Goal: Task Accomplishment & Management: Manage account settings

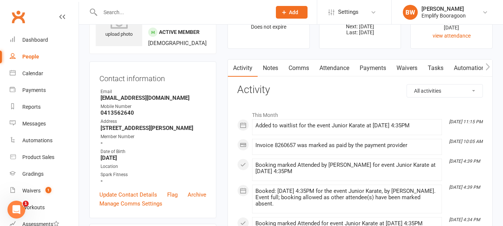
scroll to position [112, 0]
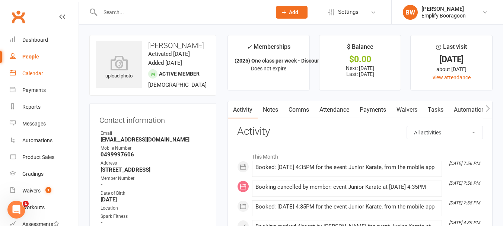
click at [36, 76] on div "Calendar" at bounding box center [32, 73] width 21 height 6
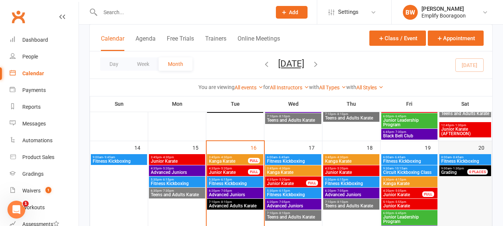
scroll to position [223, 0]
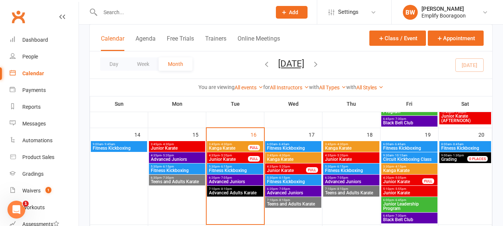
click at [466, 161] on span "Grading" at bounding box center [458, 159] width 35 height 4
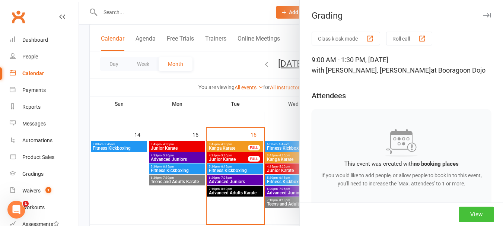
click at [466, 210] on button "View" at bounding box center [476, 215] width 35 height 16
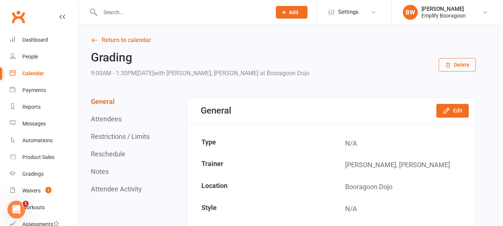
click at [131, 136] on button "Restrictions / Limits" at bounding box center [120, 137] width 59 height 8
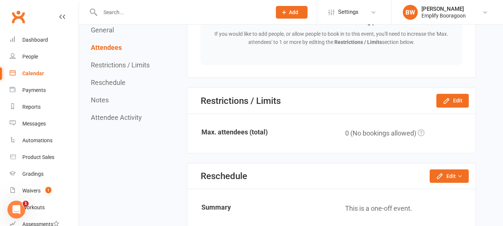
scroll to position [478, 0]
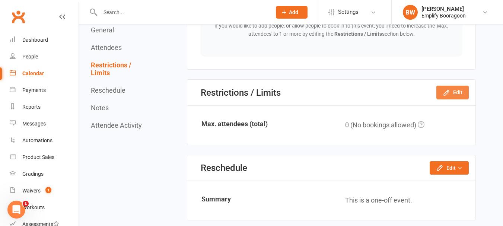
click at [450, 98] on button "Edit" at bounding box center [452, 92] width 32 height 13
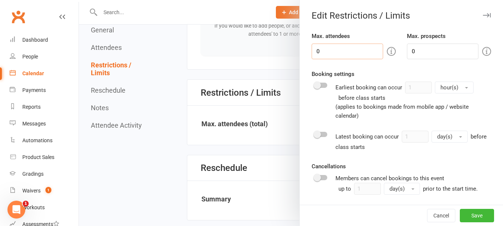
drag, startPoint x: 336, startPoint y: 55, endPoint x: 268, endPoint y: 64, distance: 68.3
click at [268, 0] on div "Edit Restrictions / Limits Max. attendees 0 Max. prospects 0 Booking settings E…" at bounding box center [291, 0] width 424 height 0
type input "6"
type input "100"
click at [304, 74] on div "Max. attendees 100 Max. prospects 0 Booking settings Earliest booking can occur…" at bounding box center [401, 140] width 203 height 217
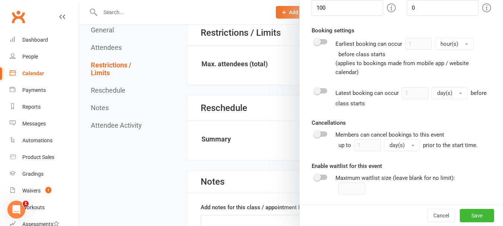
scroll to position [590, 0]
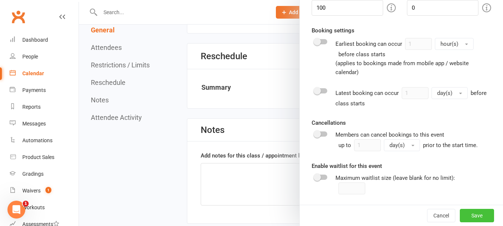
click at [460, 211] on button "Save" at bounding box center [477, 215] width 34 height 13
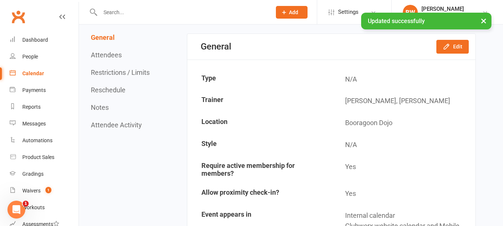
scroll to position [0, 0]
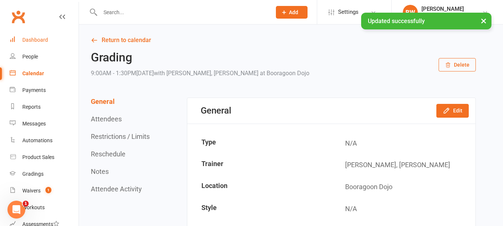
click at [41, 39] on div "Dashboard" at bounding box center [35, 40] width 26 height 6
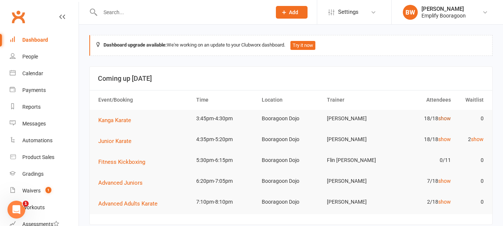
click at [446, 116] on link "show" at bounding box center [444, 118] width 13 height 6
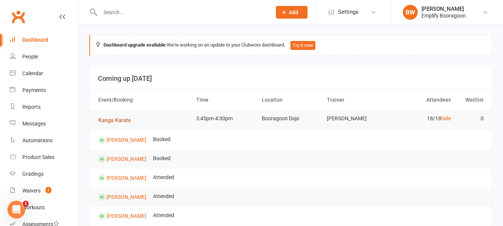
click at [113, 124] on button "Kanga Karate" at bounding box center [117, 120] width 38 height 9
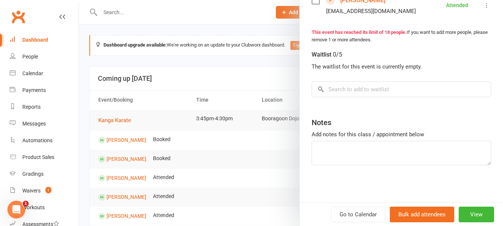
scroll to position [447, 0]
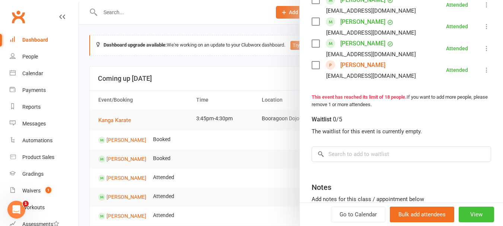
click at [462, 213] on button "View" at bounding box center [476, 215] width 35 height 16
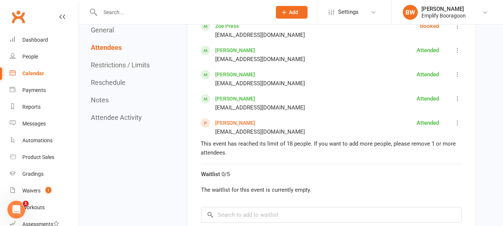
scroll to position [931, 0]
click at [122, 118] on button "Attendee Activity" at bounding box center [116, 118] width 51 height 8
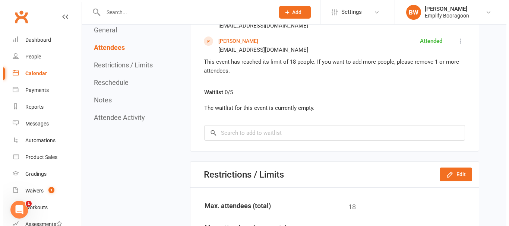
scroll to position [863, 0]
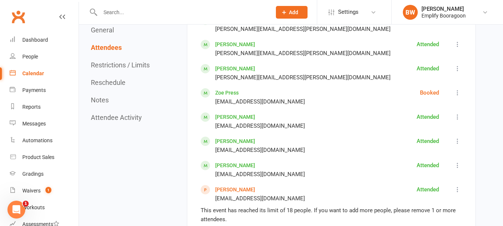
click at [457, 186] on icon at bounding box center [457, 189] width 7 height 7
click at [425, 208] on span "Mark absent" at bounding box center [419, 212] width 31 height 9
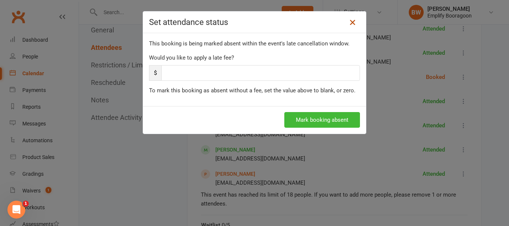
click at [348, 19] on icon at bounding box center [352, 22] width 9 height 9
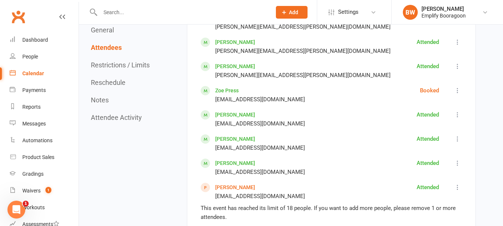
scroll to position [938, 0]
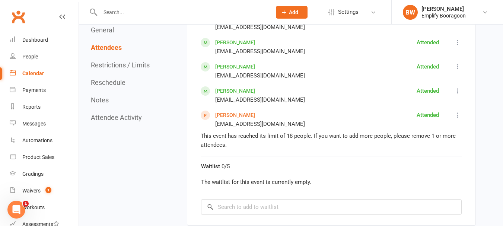
click at [456, 111] on div "Mark absent Undo check-in Send message More info Remove" at bounding box center [457, 120] width 9 height 18
click at [456, 111] on icon at bounding box center [457, 114] width 7 height 7
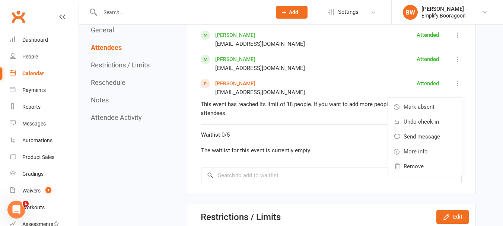
scroll to position [1012, 0]
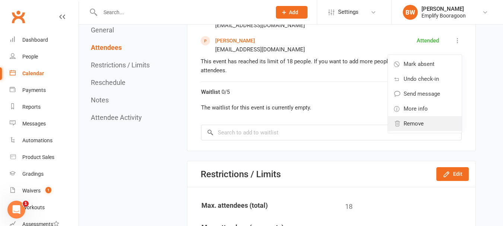
click at [421, 119] on span "Remove" at bounding box center [414, 123] width 20 height 9
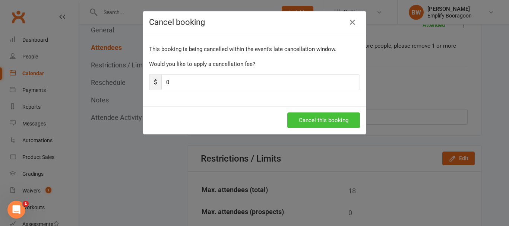
drag, startPoint x: 315, startPoint y: 106, endPoint x: 315, endPoint y: 118, distance: 11.6
click at [315, 113] on div "Cancel this booking" at bounding box center [254, 120] width 223 height 28
click at [316, 118] on button "Cancel this booking" at bounding box center [323, 120] width 73 height 16
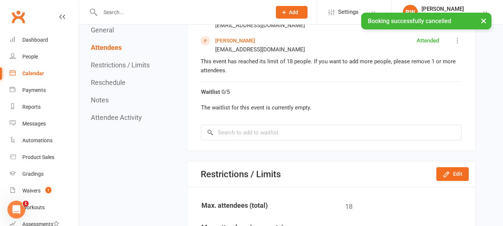
drag, startPoint x: 483, startPoint y: 91, endPoint x: 484, endPoint y: 86, distance: 4.9
click at [483, 90] on div "Return to calendar Kanga Karate 3:45PM - 4:30PM, Tuesday September 16, 2025 wit…" at bounding box center [291, 75] width 424 height 2126
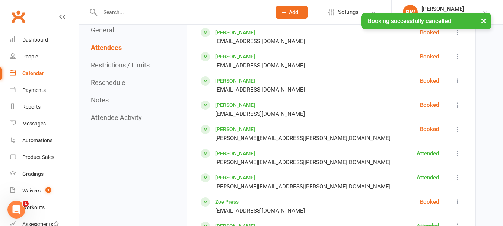
scroll to position [752, 0]
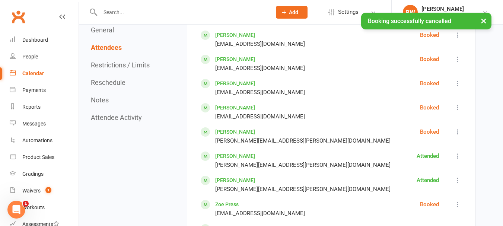
click at [229, 201] on link "Zoe Press" at bounding box center [226, 204] width 23 height 6
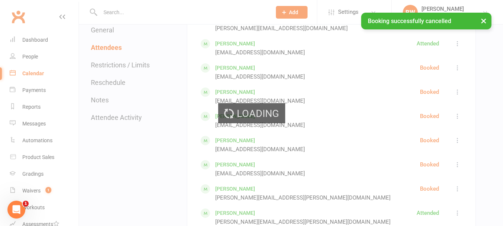
scroll to position [603, 0]
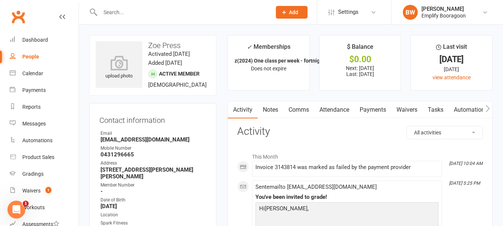
click at [336, 106] on link "Attendance" at bounding box center [334, 109] width 40 height 17
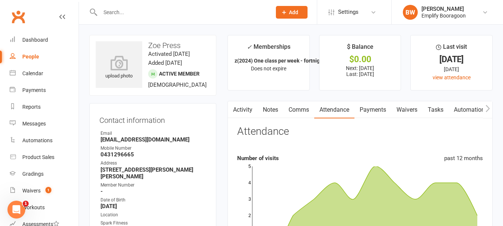
click at [373, 105] on link "Payments" at bounding box center [372, 109] width 37 height 17
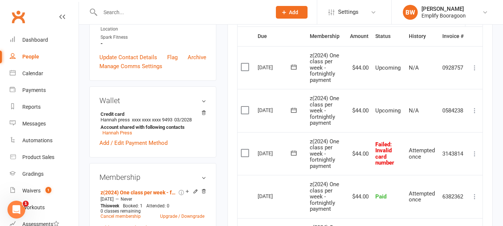
scroll to position [186, 0]
click at [295, 153] on icon at bounding box center [293, 152] width 7 height 7
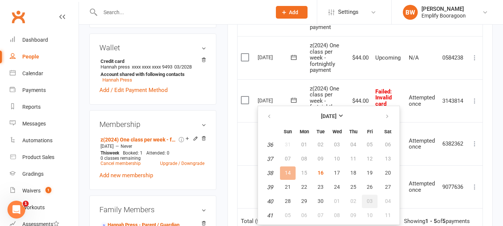
scroll to position [261, 0]
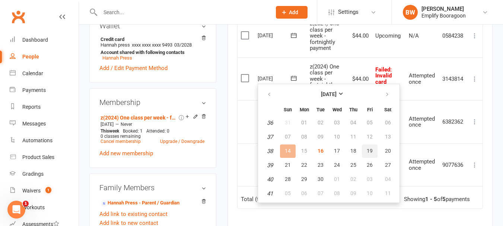
click at [364, 147] on button "19" at bounding box center [370, 150] width 16 height 13
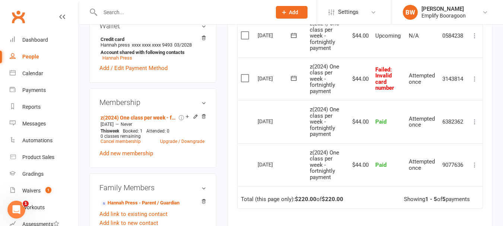
click at [296, 77] on icon at bounding box center [293, 77] width 7 height 7
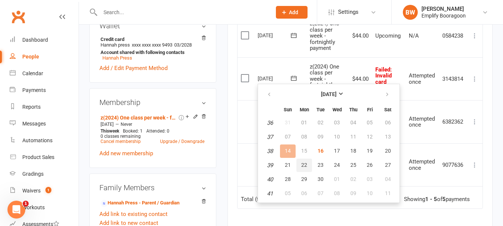
click at [302, 164] on span "22" at bounding box center [304, 165] width 6 height 6
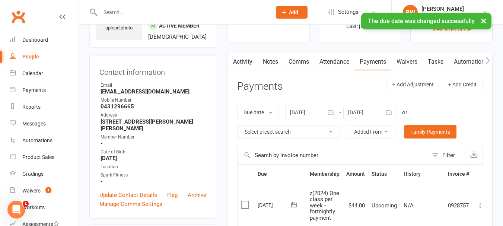
scroll to position [37, 0]
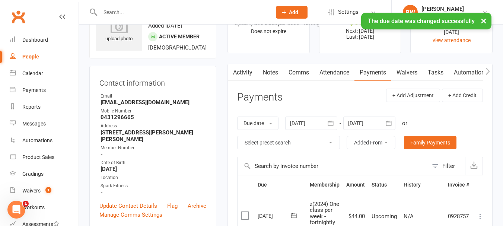
click at [414, 75] on link "Waivers" at bounding box center [406, 72] width 31 height 17
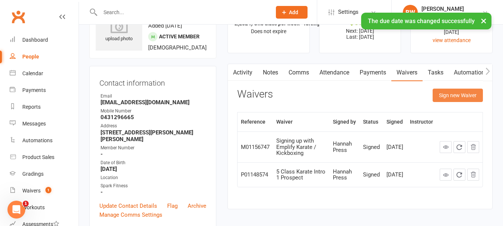
click at [458, 101] on button "Sign new Waiver" at bounding box center [458, 95] width 50 height 13
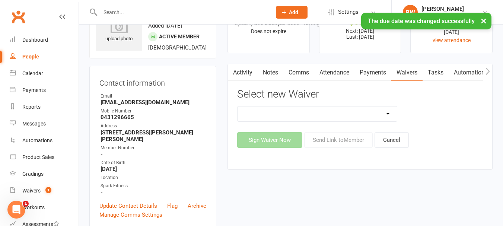
click at [349, 110] on select "(2025) Drop In Class (2025) Early Sign Up (Discount Joining Fee) (2025) Sign Up…" at bounding box center [317, 113] width 159 height 15
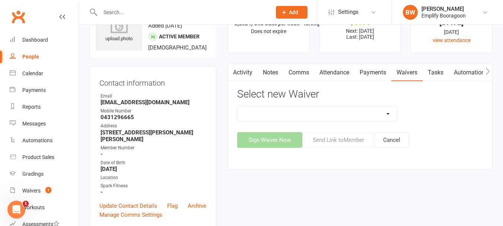
select select "7405"
click at [238, 106] on select "(2025) Drop In Class (2025) Early Sign Up (Discount Joining Fee) (2025) Sign Up…" at bounding box center [317, 113] width 159 height 15
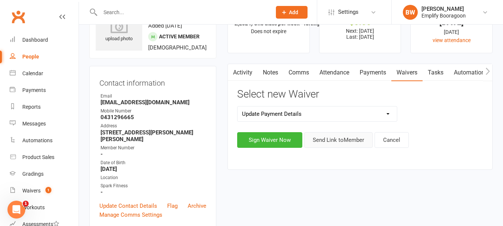
click at [334, 136] on button "Send Link to Member" at bounding box center [338, 140] width 69 height 16
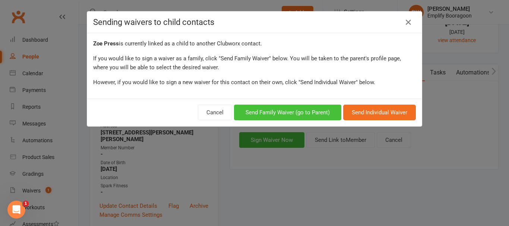
click at [297, 109] on button "Send Family Waiver (go to Parent)" at bounding box center [287, 113] width 107 height 16
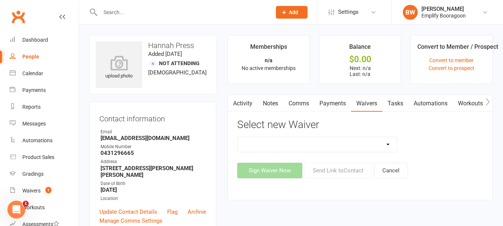
click at [315, 147] on select "(2025) Drop In Class (2025) Early Sign Up (Discount Joining Fee) (2025) Sign Up…" at bounding box center [317, 144] width 159 height 15
click at [311, 149] on select "(2025) Drop In Class (2025) Early Sign Up (Discount Joining Fee) (2025) Sign Up…" at bounding box center [317, 144] width 159 height 15
select select "7405"
click at [238, 137] on select "(2025) Drop In Class (2025) Early Sign Up (Discount Joining Fee) (2025) Sign Up…" at bounding box center [317, 144] width 159 height 15
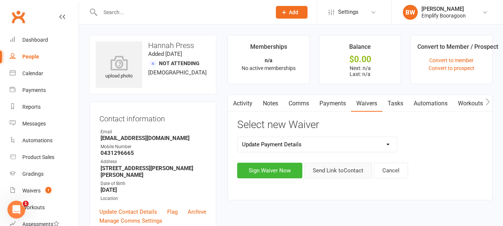
click at [336, 166] on button "Send Link to Contact" at bounding box center [338, 171] width 68 height 16
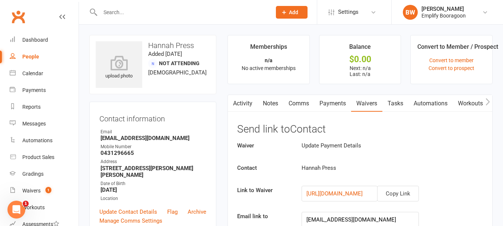
scroll to position [112, 0]
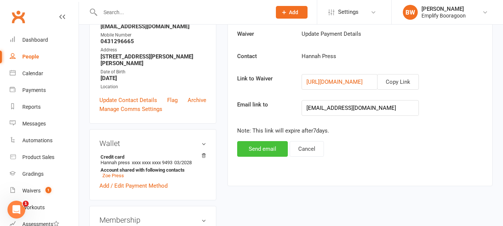
click at [274, 141] on button "Send email" at bounding box center [262, 149] width 51 height 16
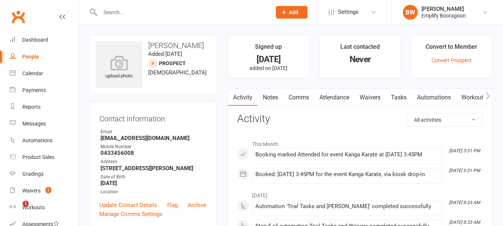
click at [330, 96] on link "Attendance" at bounding box center [334, 97] width 40 height 17
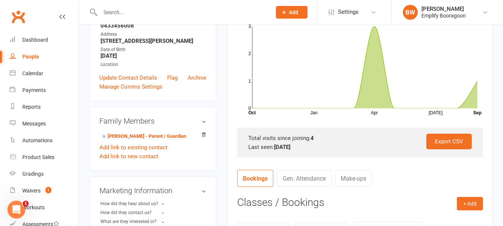
scroll to position [149, 0]
